Goal: Information Seeking & Learning: Compare options

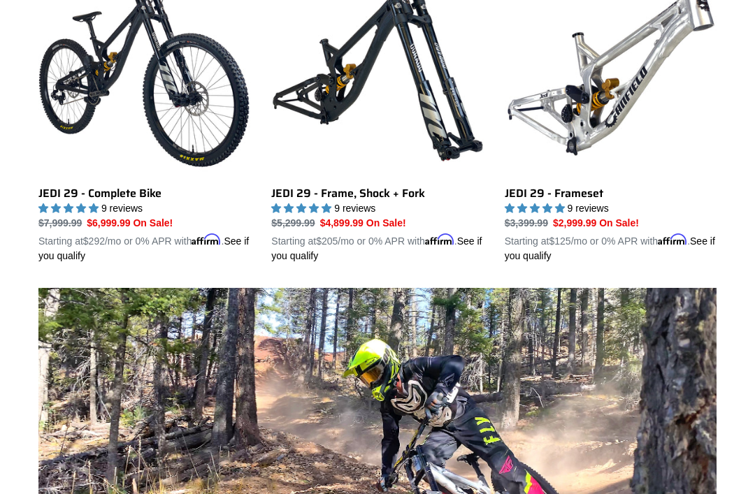
scroll to position [441, 0]
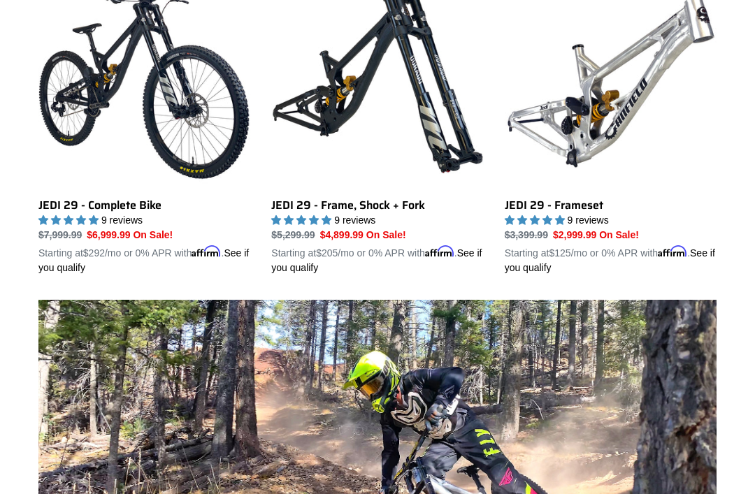
click at [657, 113] on link "JEDI 29 - Frameset" at bounding box center [611, 125] width 212 height 299
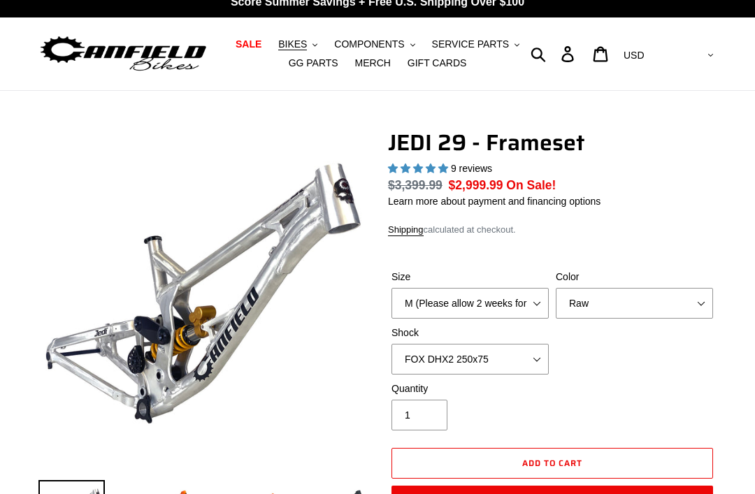
scroll to position [64, 0]
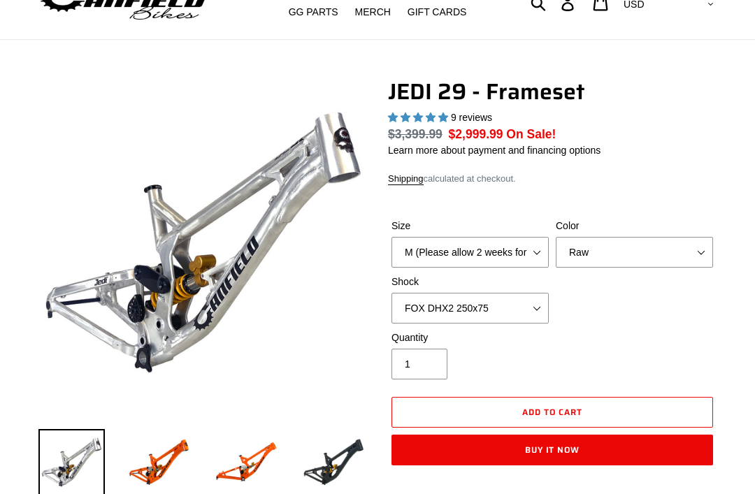
select select "highest-rating"
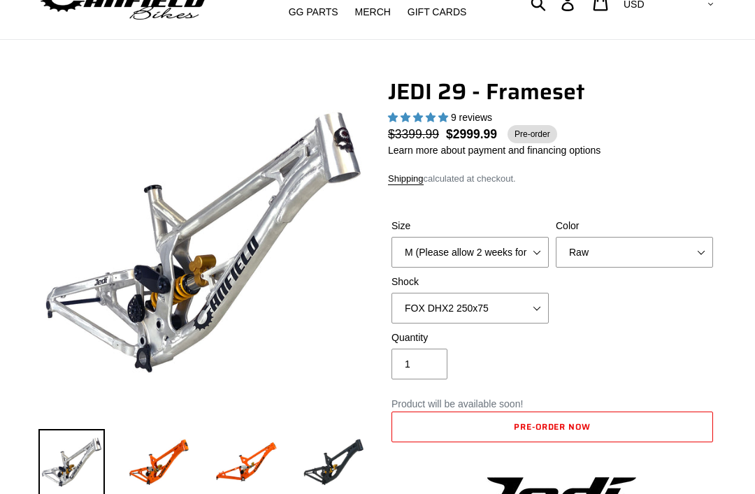
scroll to position [155, 0]
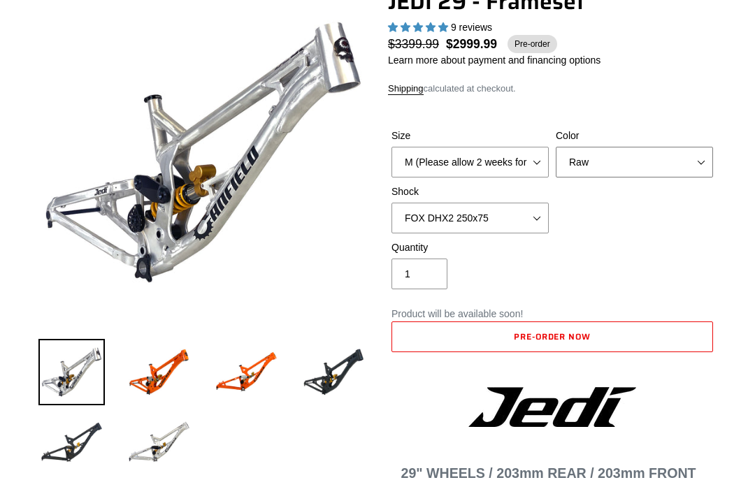
click at [670, 159] on select "Orange Raw Stealth Black" at bounding box center [634, 162] width 157 height 31
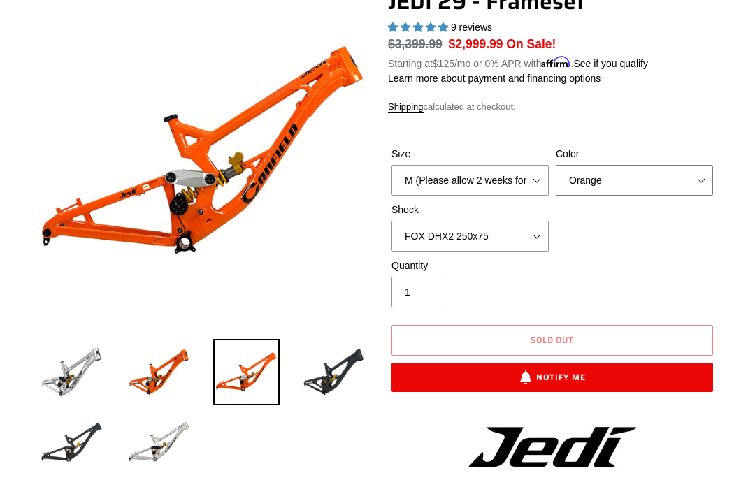
click at [659, 170] on select "Orange Raw Stealth Black" at bounding box center [634, 180] width 157 height 31
select select "Stealth Black"
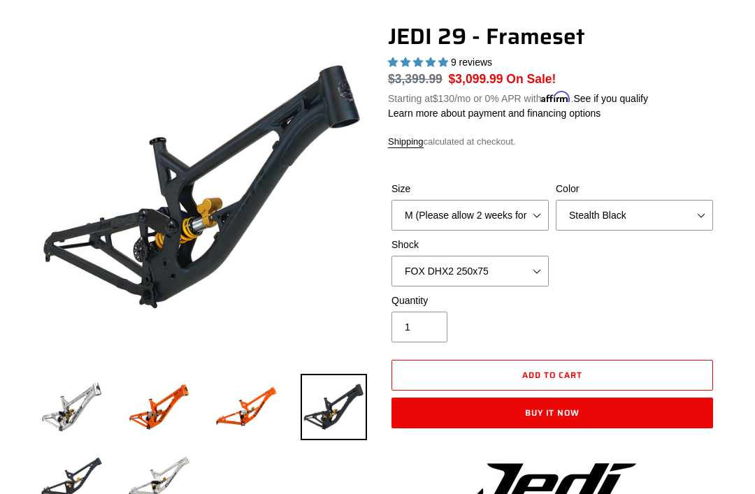
scroll to position [120, 0]
click at [517, 266] on select "No Shock FOX DHX2 250x75 RockShox Vivid Ultimate DH 250x75 EXT e-Storia LOX V3" at bounding box center [470, 271] width 157 height 31
click at [521, 258] on select "No Shock FOX DHX2 250x75 RockShox Vivid Ultimate DH 250x75 EXT e-Storia LOX V3" at bounding box center [470, 271] width 157 height 31
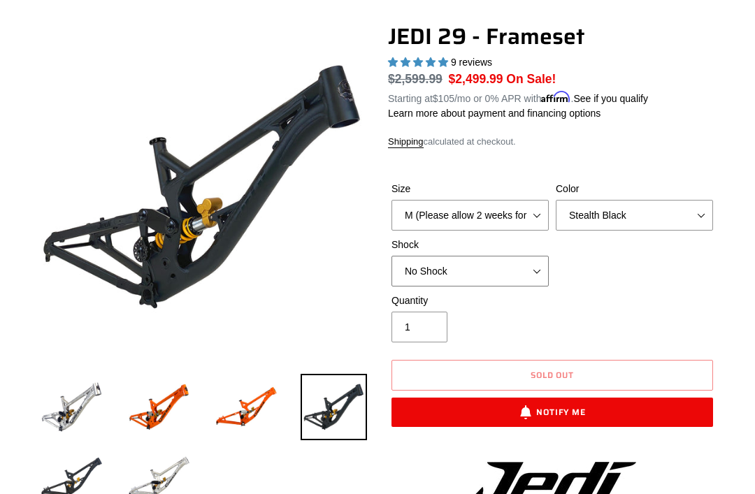
click at [517, 262] on select "No Shock FOX DHX2 250x75 RockShox Vivid Ultimate DH 250x75 EXT e-Storia LOX V3" at bounding box center [470, 271] width 157 height 31
select select "EXT e-Storia LOX V3"
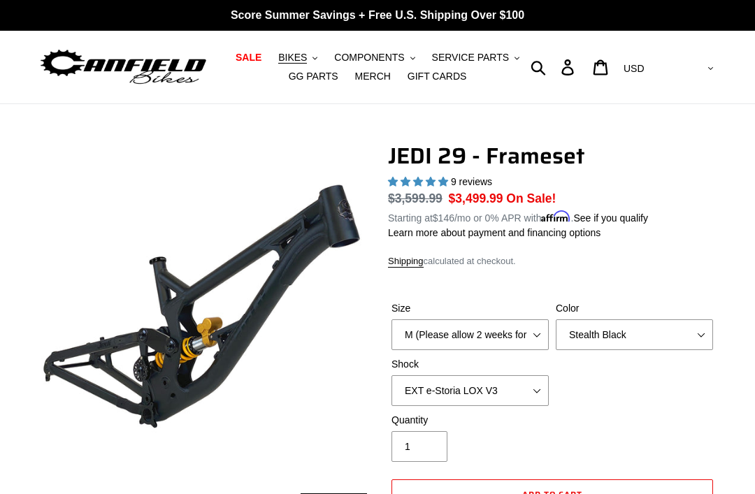
click at [294, 55] on span "BIKES" at bounding box center [292, 58] width 29 height 12
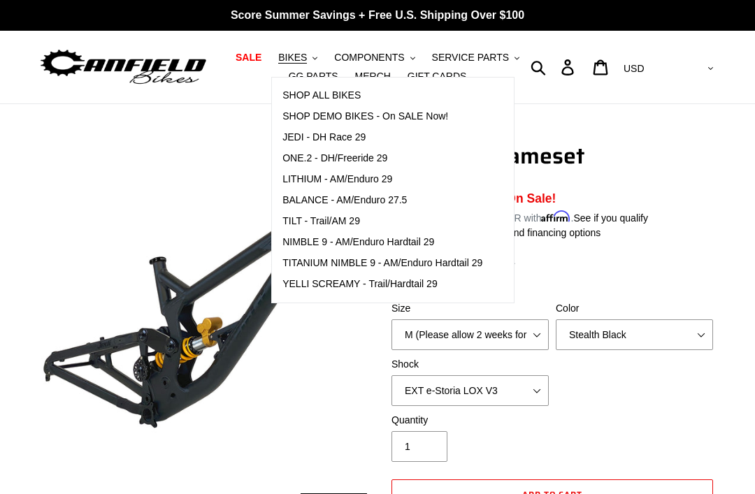
click at [306, 154] on span "ONE.2 - DH/Freeride 29" at bounding box center [334, 158] width 105 height 12
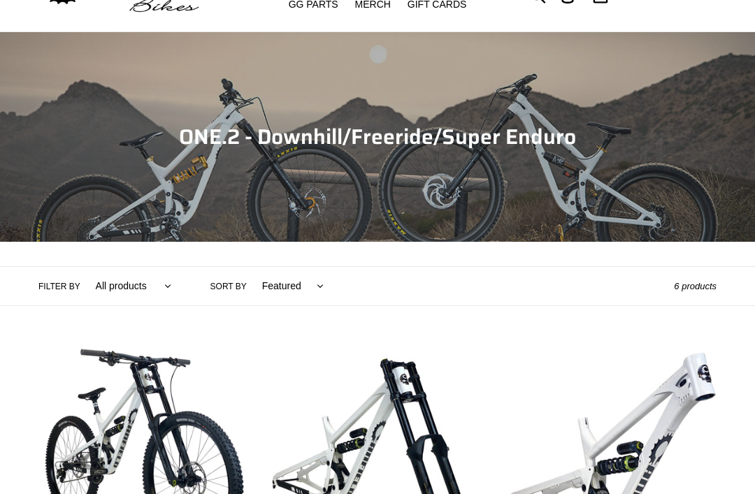
scroll to position [19, 0]
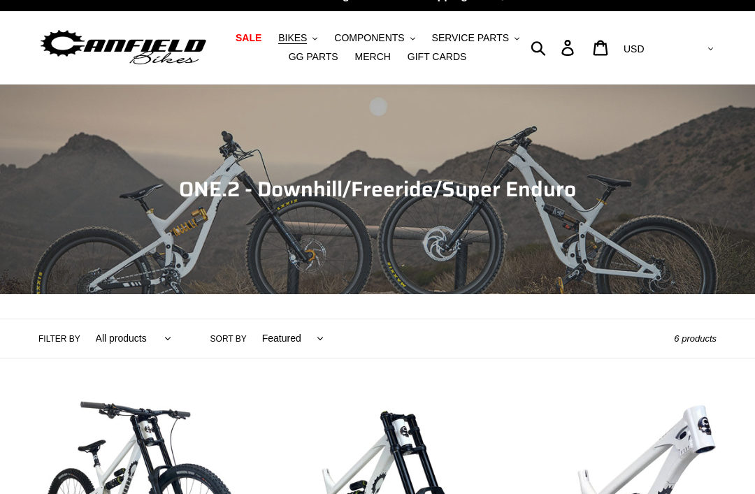
click at [294, 33] on span "BIKES" at bounding box center [292, 39] width 29 height 12
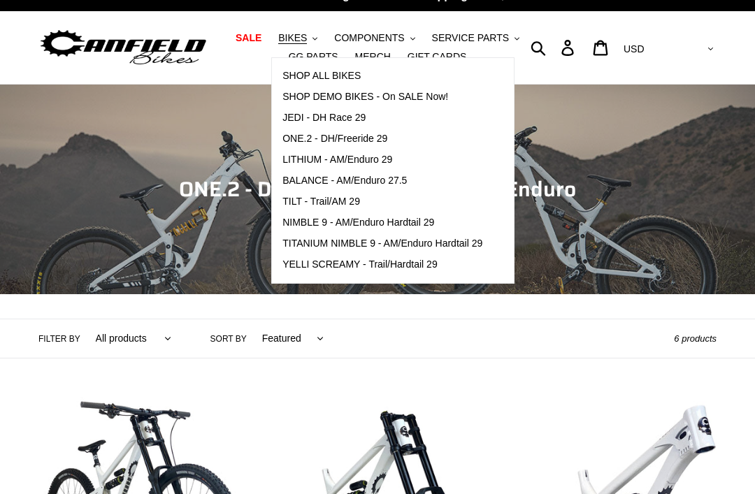
click at [310, 115] on span "JEDI - DH Race 29" at bounding box center [323, 118] width 83 height 12
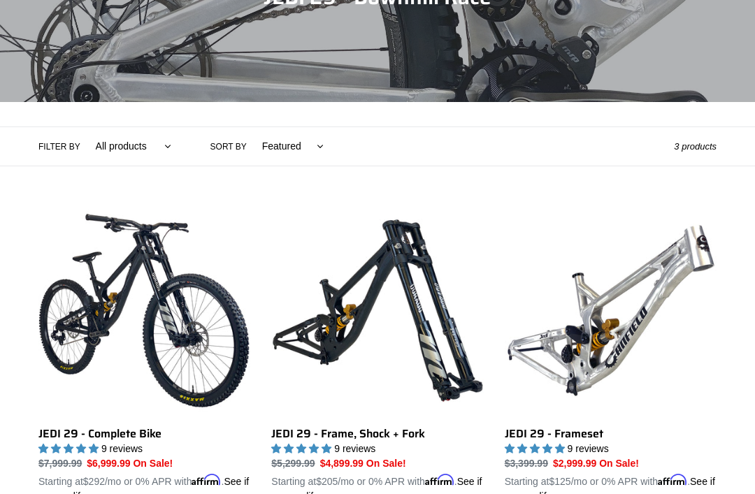
scroll to position [212, 0]
